Goal: Book appointment/travel/reservation

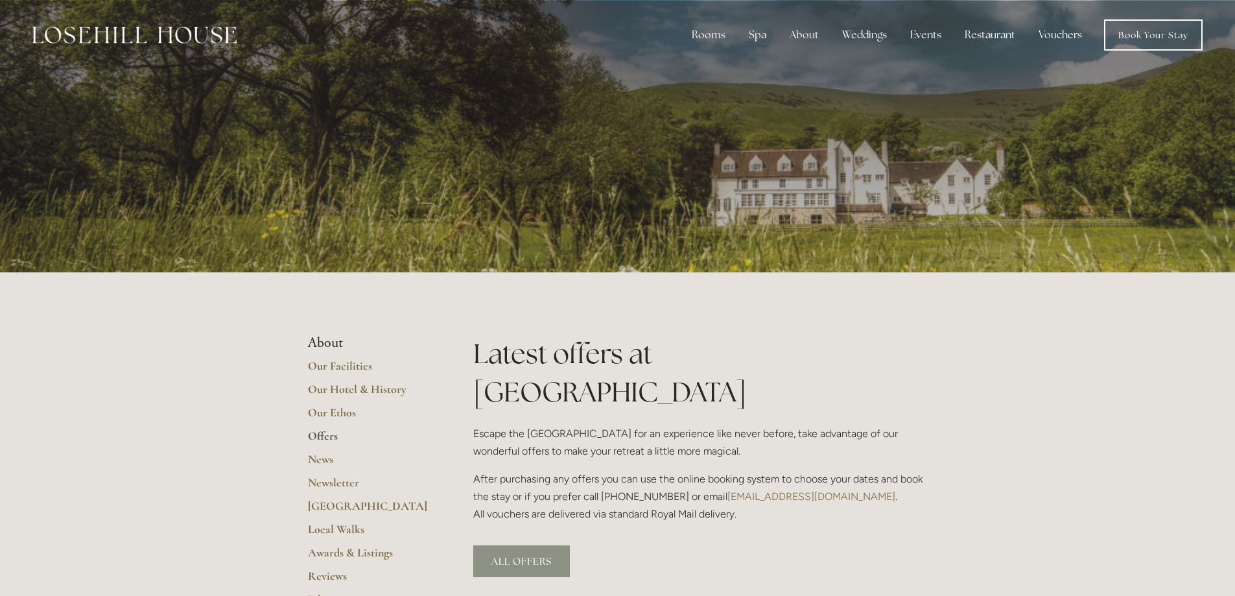
click at [501, 545] on link "ALL OFFERS" at bounding box center [521, 561] width 97 height 32
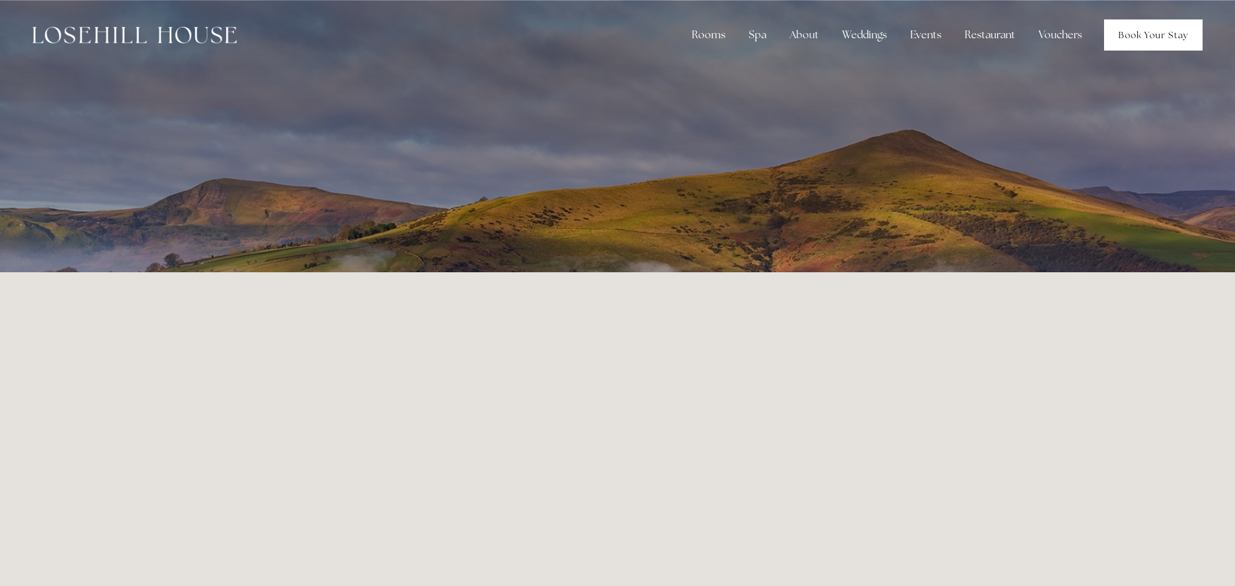
click at [1152, 33] on link "Book Your Stay" at bounding box center [1153, 34] width 99 height 31
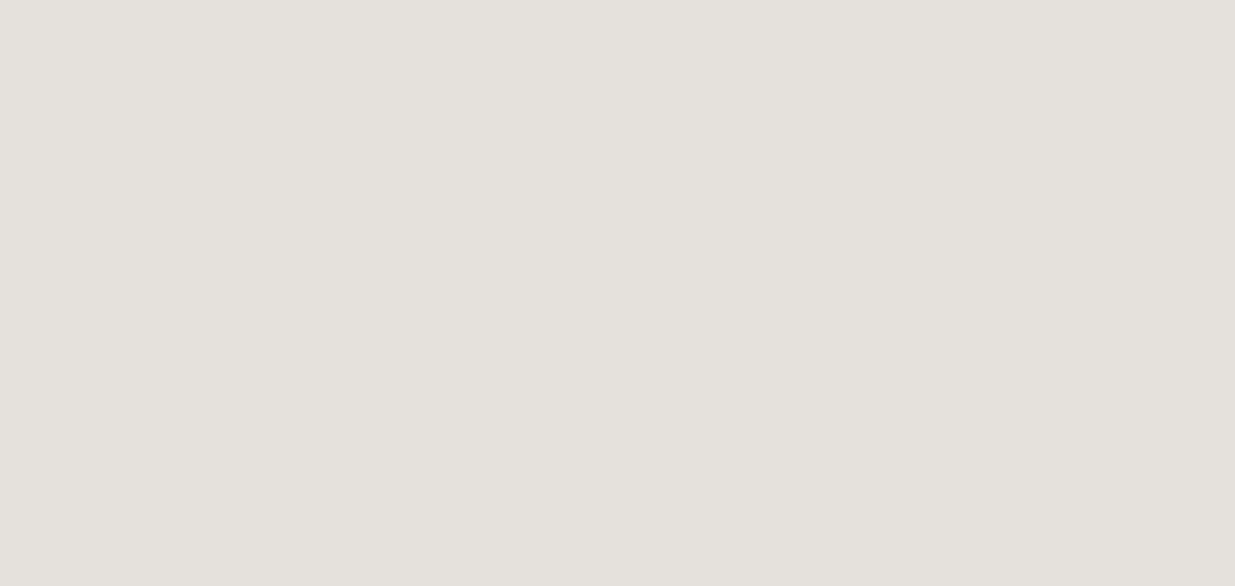
scroll to position [805, 0]
